Goal: Task Accomplishment & Management: Manage account settings

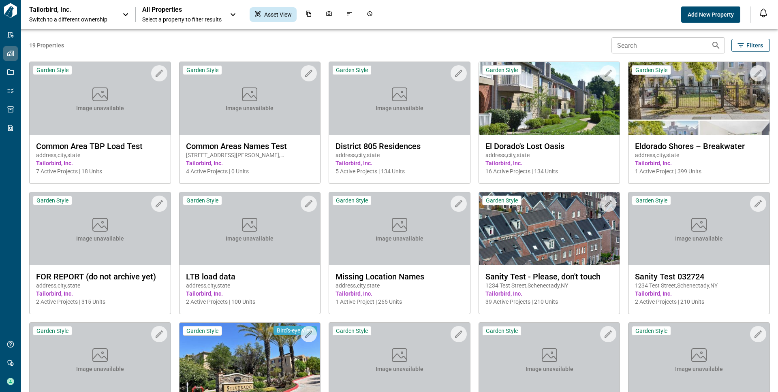
click at [83, 13] on p "Tailorbird, Inc." at bounding box center [65, 10] width 73 height 8
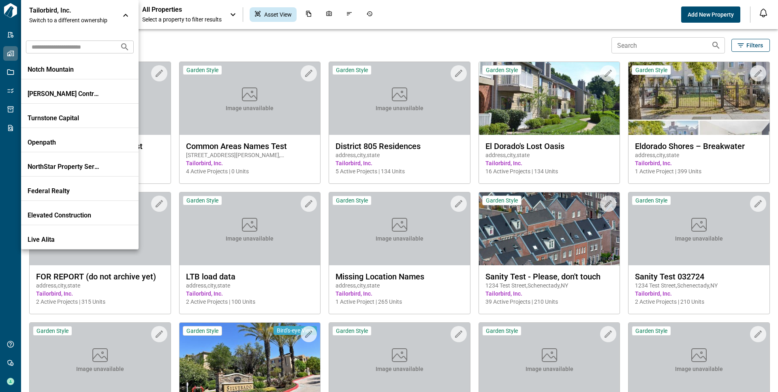
click at [11, 33] on div at bounding box center [389, 196] width 778 height 392
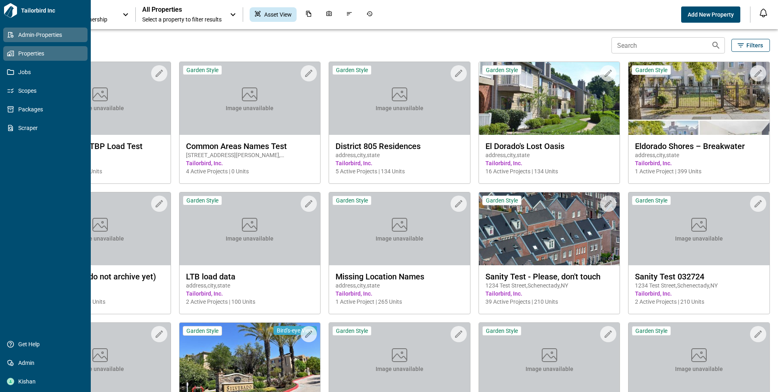
click at [11, 35] on icon at bounding box center [11, 35] width 6 height 6
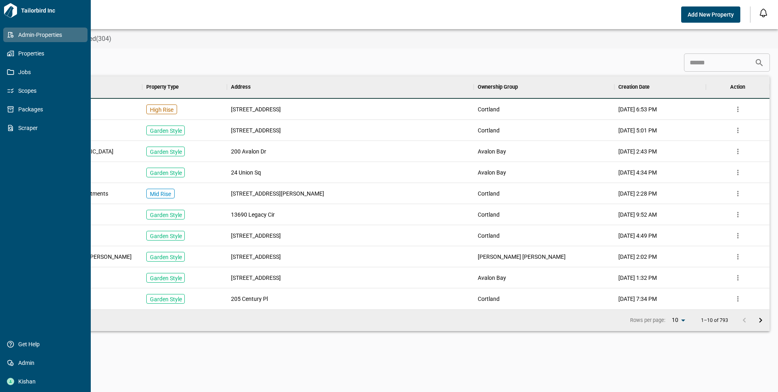
scroll to position [227, 737]
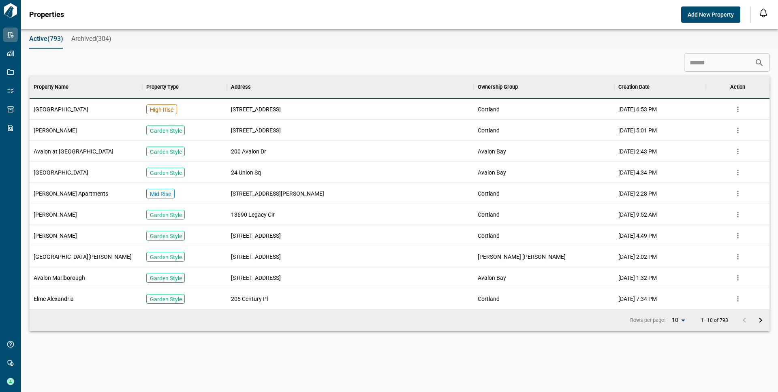
click at [274, 59] on div "​" at bounding box center [399, 62] width 741 height 18
click at [61, 133] on span "[PERSON_NAME]" at bounding box center [55, 130] width 43 height 8
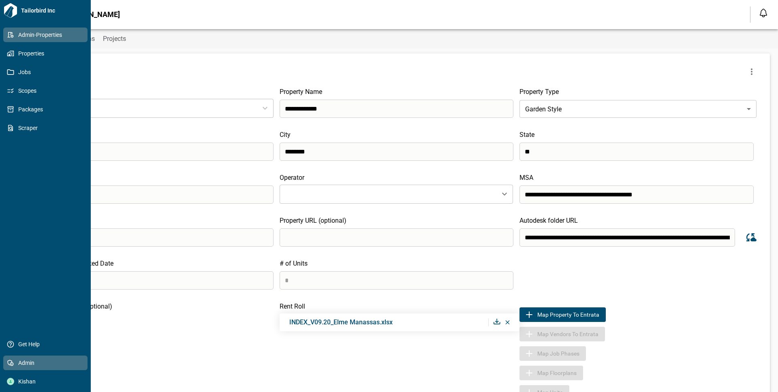
click at [36, 366] on span "Admin" at bounding box center [47, 363] width 66 height 8
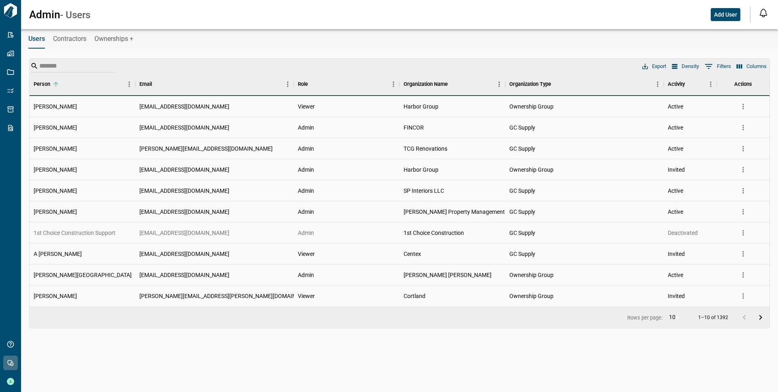
click at [121, 41] on span "Ownerships +" at bounding box center [113, 39] width 39 height 8
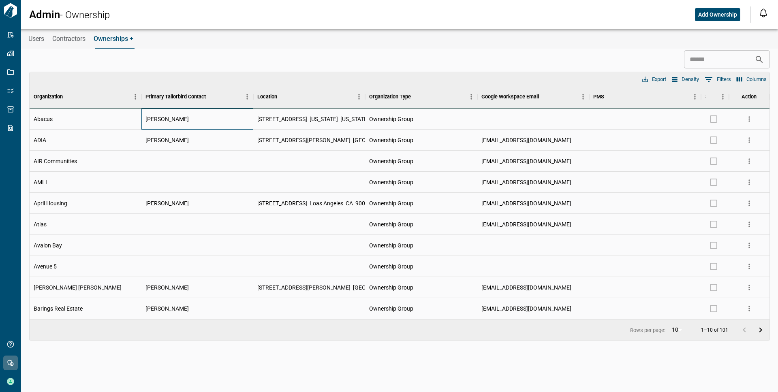
click at [194, 121] on div "[PERSON_NAME]" at bounding box center [197, 119] width 112 height 21
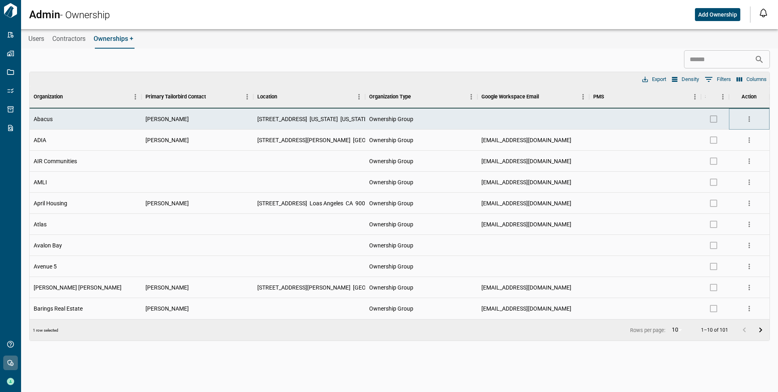
click at [748, 118] on icon "more" at bounding box center [749, 119] width 8 height 8
click at [714, 136] on li "Edit" at bounding box center [718, 135] width 73 height 15
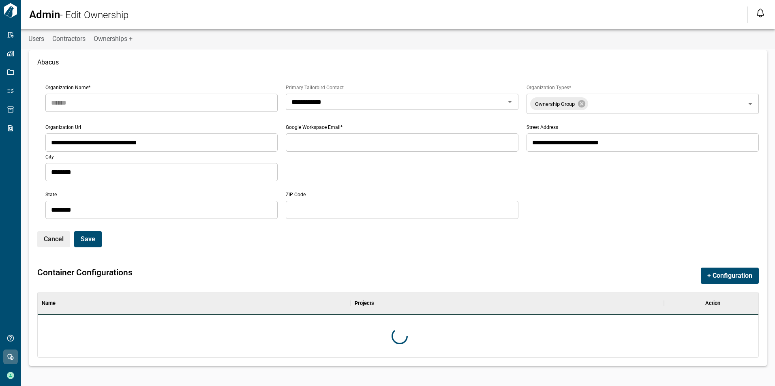
scroll to position [100, 721]
